Goal: Task Accomplishment & Management: Use online tool/utility

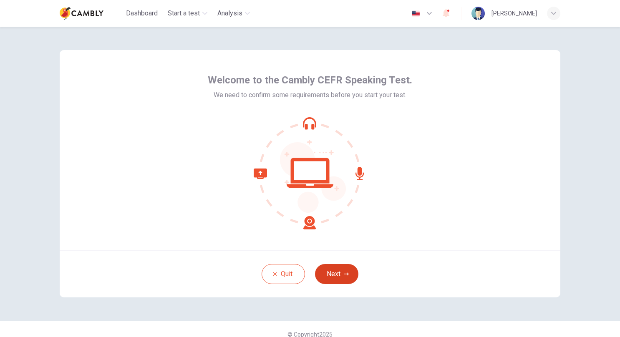
click at [346, 276] on icon "button" at bounding box center [346, 274] width 5 height 5
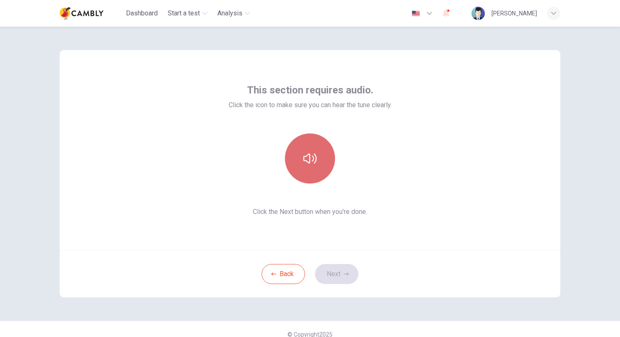
click at [311, 159] on icon "button" at bounding box center [309, 158] width 13 height 13
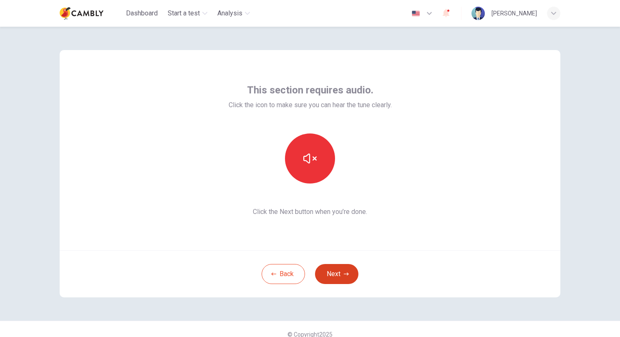
click at [340, 275] on button "Next" at bounding box center [336, 274] width 43 height 20
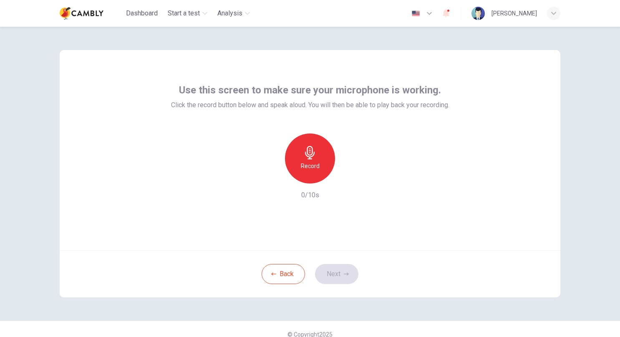
click at [313, 163] on h6 "Record" at bounding box center [310, 166] width 19 height 10
click at [315, 159] on div "Stop" at bounding box center [310, 159] width 50 height 50
click at [344, 179] on icon "button" at bounding box center [348, 177] width 8 height 8
click at [344, 273] on icon "button" at bounding box center [346, 274] width 5 height 5
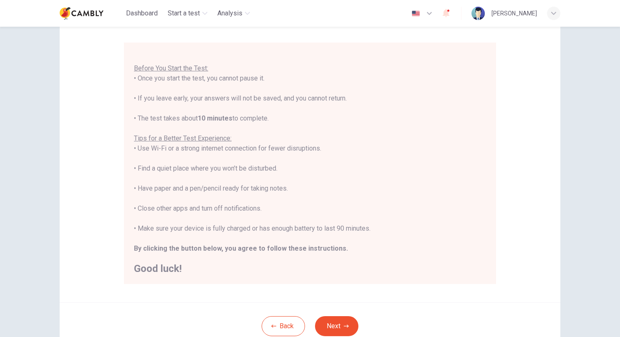
scroll to position [83, 0]
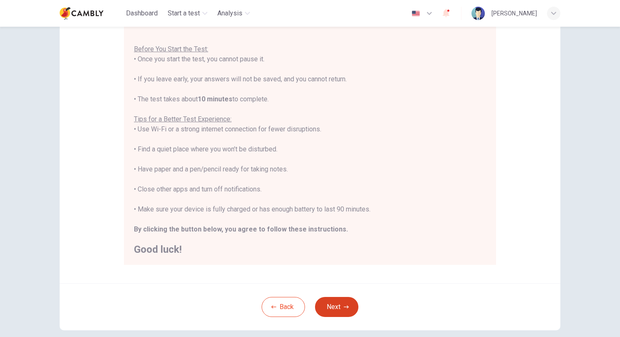
click at [339, 307] on button "Next" at bounding box center [336, 307] width 43 height 20
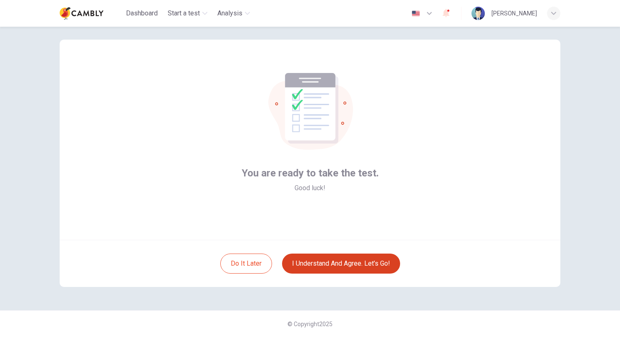
scroll to position [10, 0]
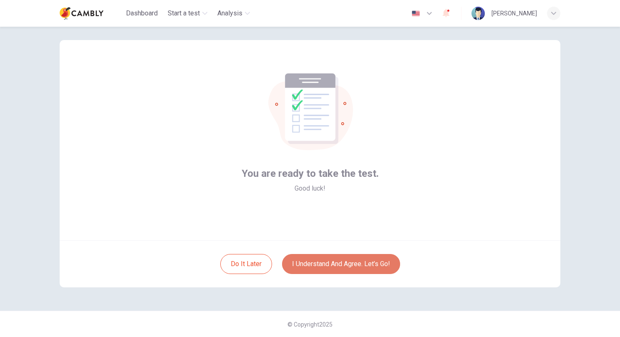
click at [357, 263] on button "I understand and agree. Let’s go!" at bounding box center [341, 264] width 118 height 20
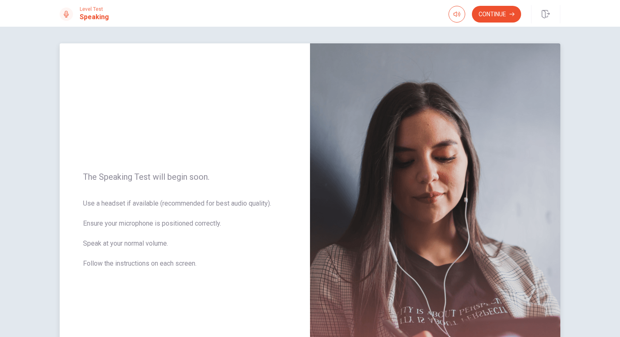
scroll to position [42, 0]
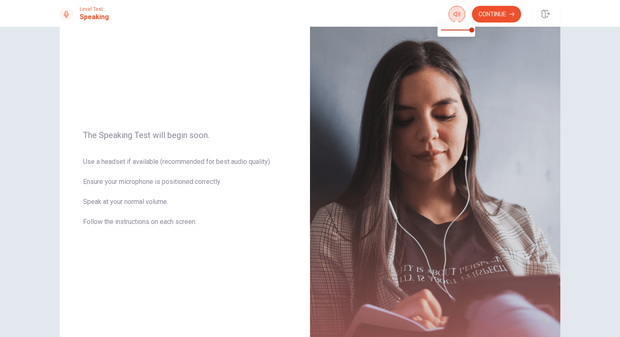
click at [459, 13] on icon "button" at bounding box center [457, 14] width 7 height 5
click at [456, 16] on icon "button" at bounding box center [457, 14] width 7 height 5
click at [451, 13] on button "button" at bounding box center [457, 14] width 17 height 17
click at [498, 14] on button "Continue" at bounding box center [496, 14] width 49 height 17
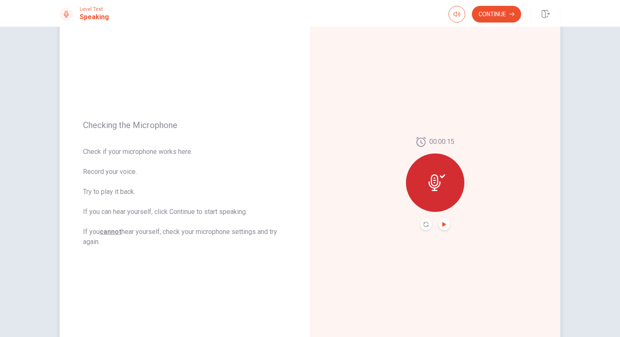
click at [442, 225] on icon "Play Audio" at bounding box center [444, 224] width 4 height 5
click at [497, 15] on button "Continue" at bounding box center [496, 14] width 49 height 17
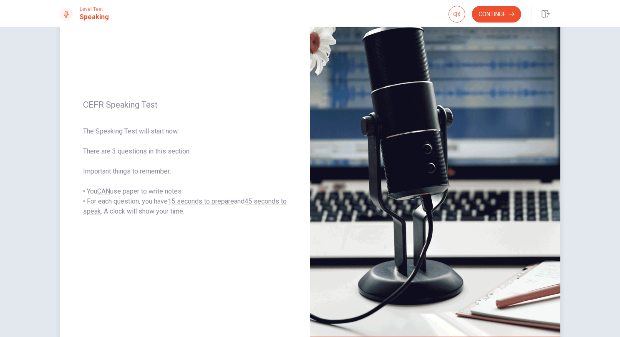
scroll to position [0, 0]
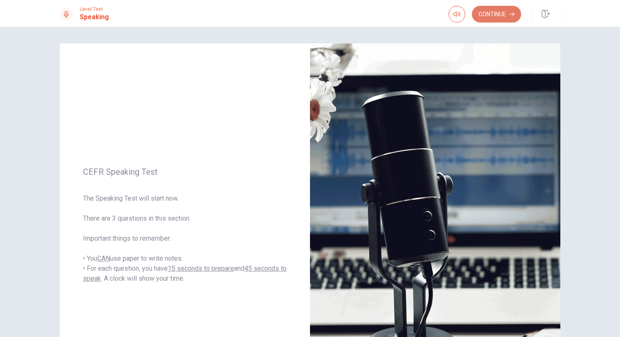
click at [499, 15] on button "Continue" at bounding box center [496, 14] width 49 height 17
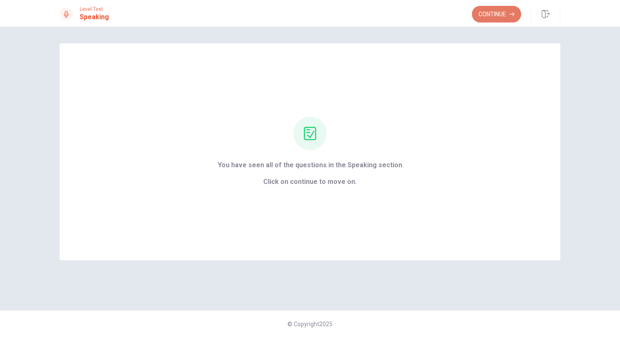
click at [504, 12] on button "Continue" at bounding box center [496, 14] width 49 height 17
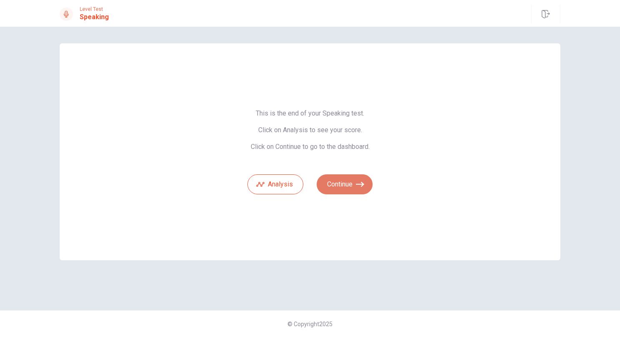
click at [350, 184] on button "Continue" at bounding box center [345, 184] width 56 height 20
